Goal: Transaction & Acquisition: Purchase product/service

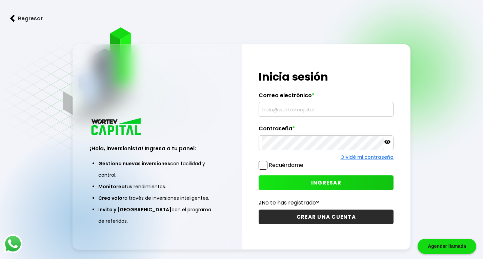
click at [295, 108] on input "text" at bounding box center [326, 109] width 129 height 14
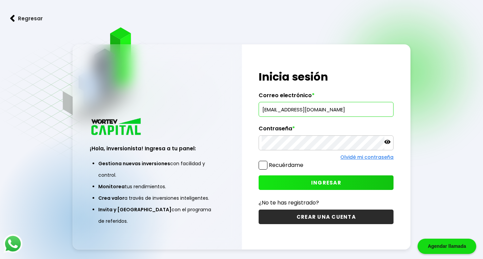
type input "[EMAIL_ADDRESS][DOMAIN_NAME]"
click at [385, 142] on icon at bounding box center [387, 142] width 6 height 4
click at [328, 184] on span "INGRESAR" at bounding box center [326, 182] width 30 height 7
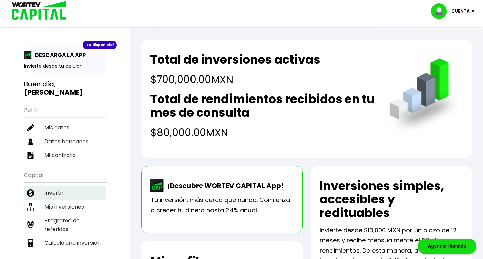
click at [58, 186] on li "Invertir" at bounding box center [65, 193] width 82 height 14
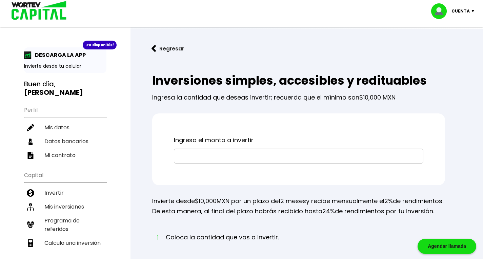
click at [210, 157] on input "text" at bounding box center [298, 156] width 243 height 14
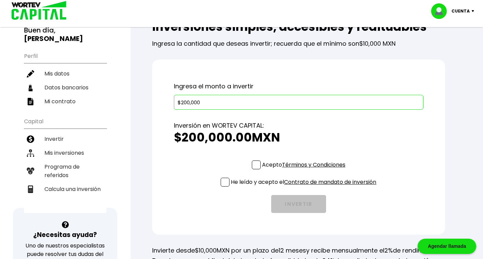
scroll to position [68, 0]
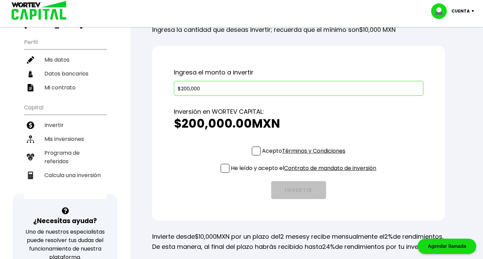
type input "$200,000"
click at [257, 152] on span at bounding box center [256, 151] width 9 height 9
click at [305, 156] on input "Acepto Términos y Condiciones" at bounding box center [305, 156] width 0 height 0
click at [223, 169] on span at bounding box center [225, 168] width 9 height 9
click at [305, 174] on input "He leído y acepto el Contrato de mandato de inversión" at bounding box center [305, 174] width 0 height 0
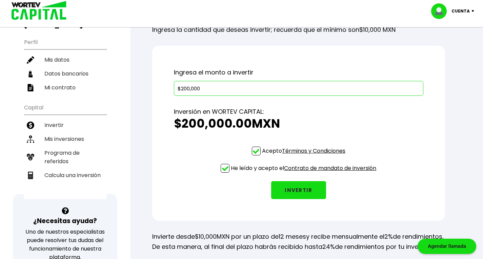
click at [290, 191] on button "INVERTIR" at bounding box center [298, 190] width 55 height 18
